Goal: Transaction & Acquisition: Subscribe to service/newsletter

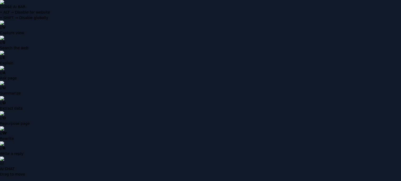
type input "*********"
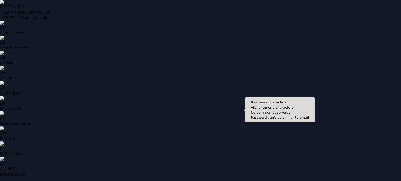
type input "**********"
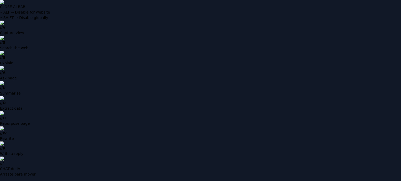
scroll to position [8, 0]
